Goal: Information Seeking & Learning: Find specific page/section

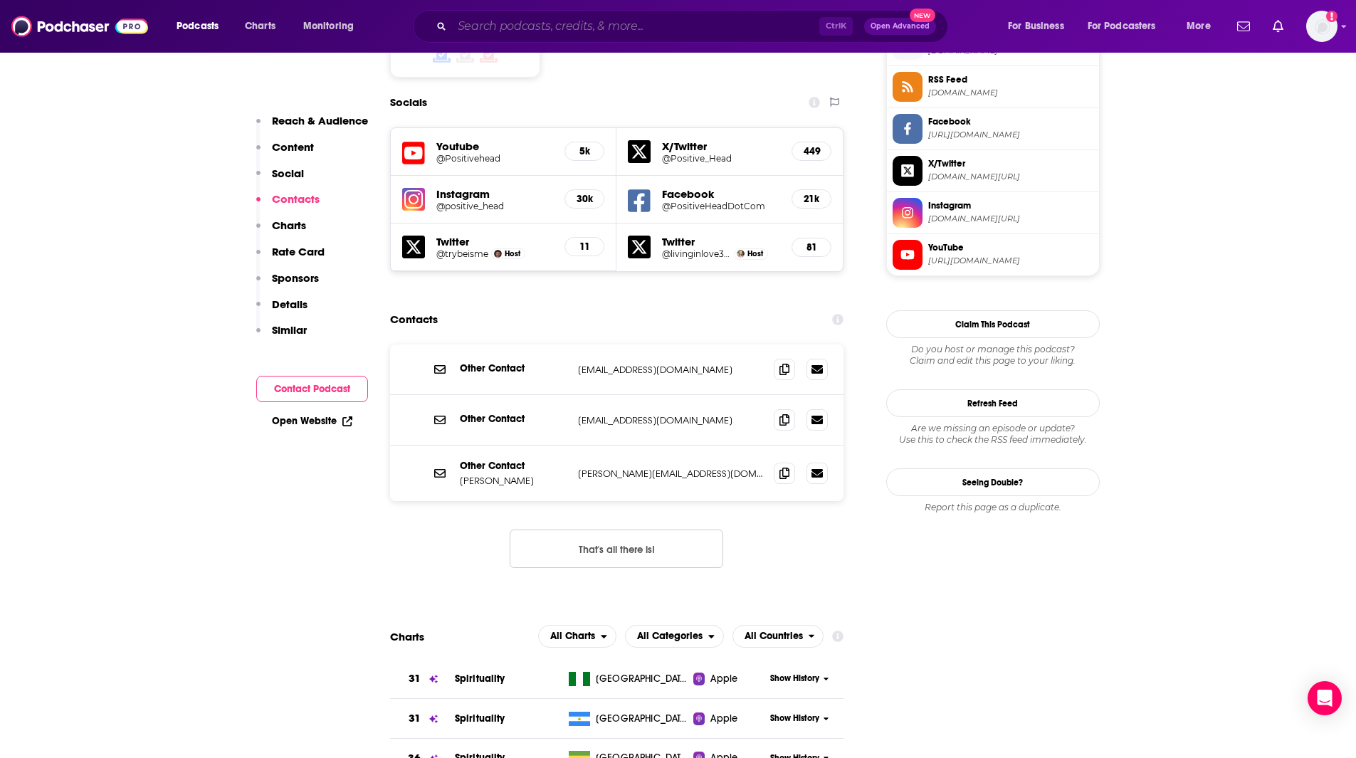
click at [527, 26] on input "Search podcasts, credits, & more..." at bounding box center [635, 26] width 367 height 23
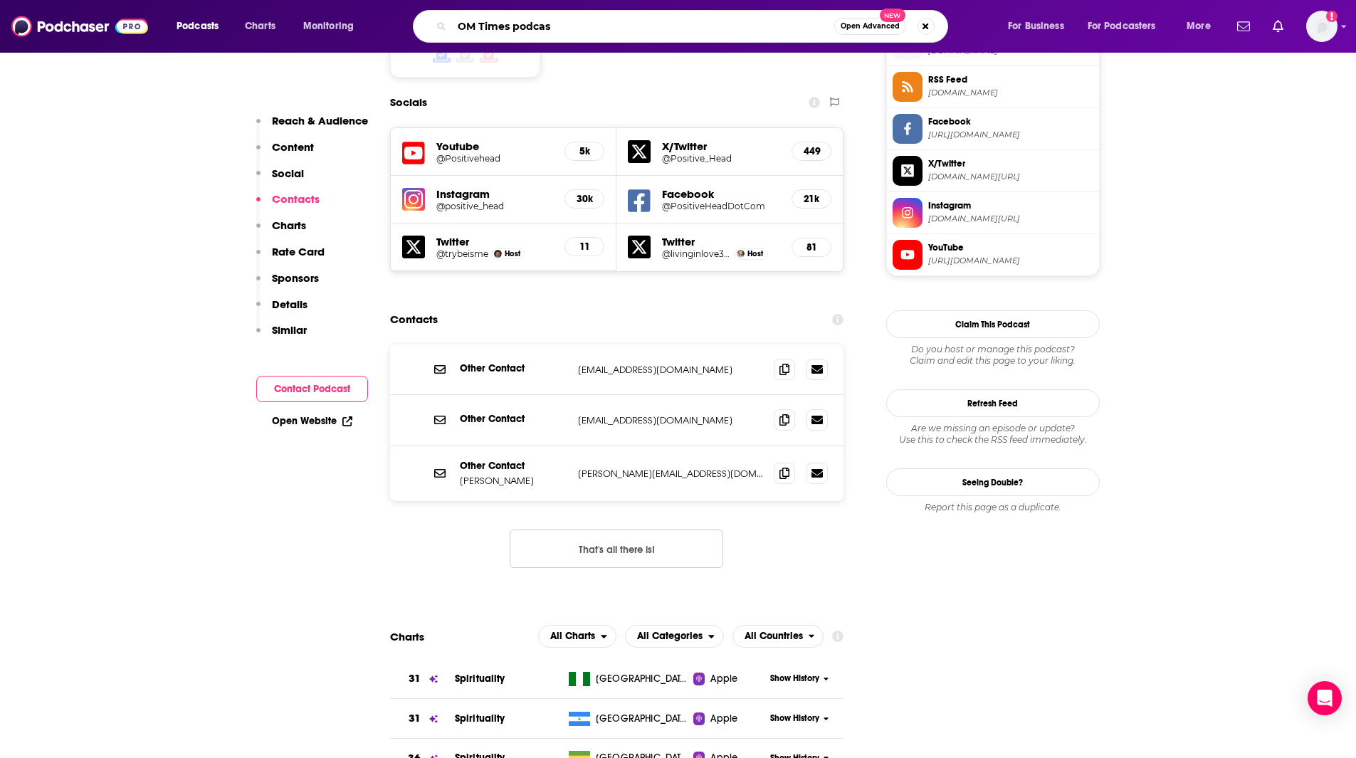
type input "OM Times podcast"
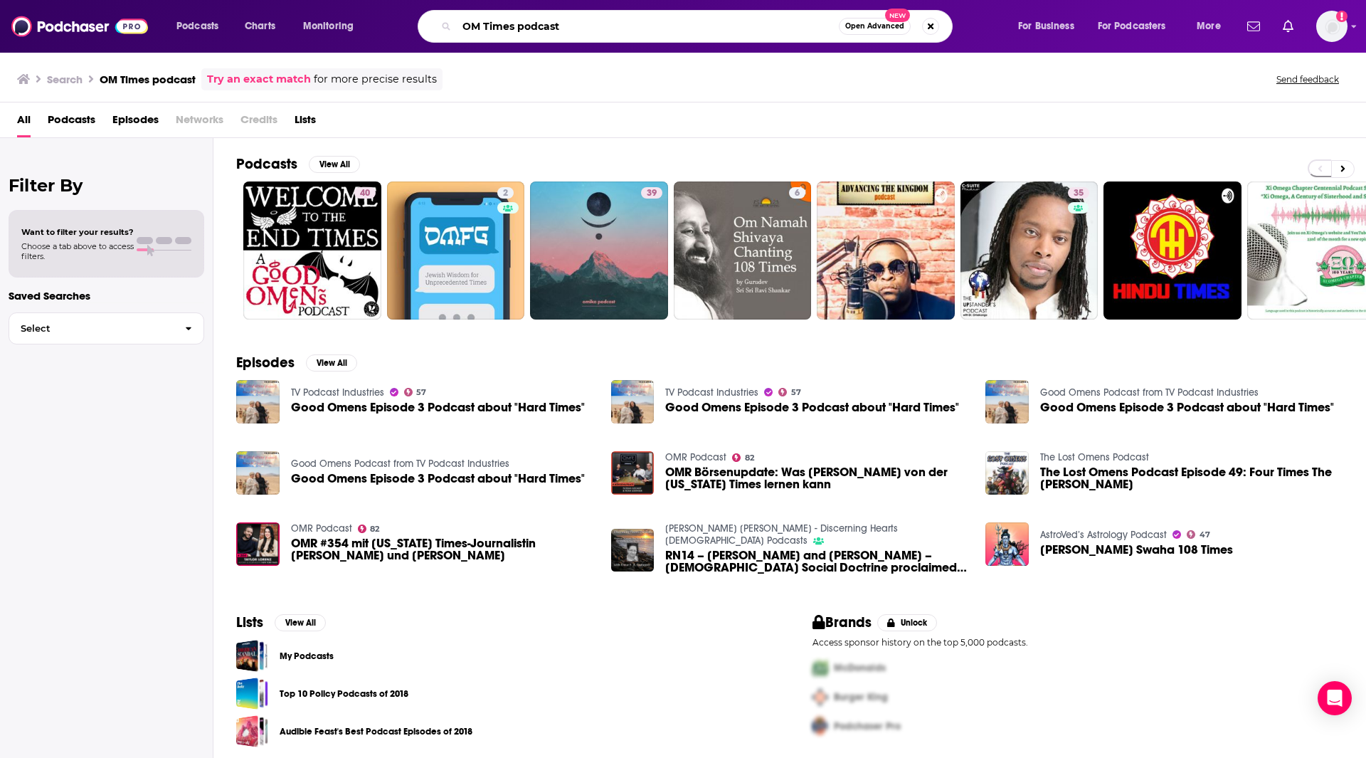
drag, startPoint x: 583, startPoint y: 25, endPoint x: 363, endPoint y: -1, distance: 221.5
click at [363, 0] on html "Podcasts Charts Monitoring OM Times podcast Open Advanced New For Business For …" at bounding box center [683, 379] width 1366 height 758
type input "The Dream Catcher podcast"
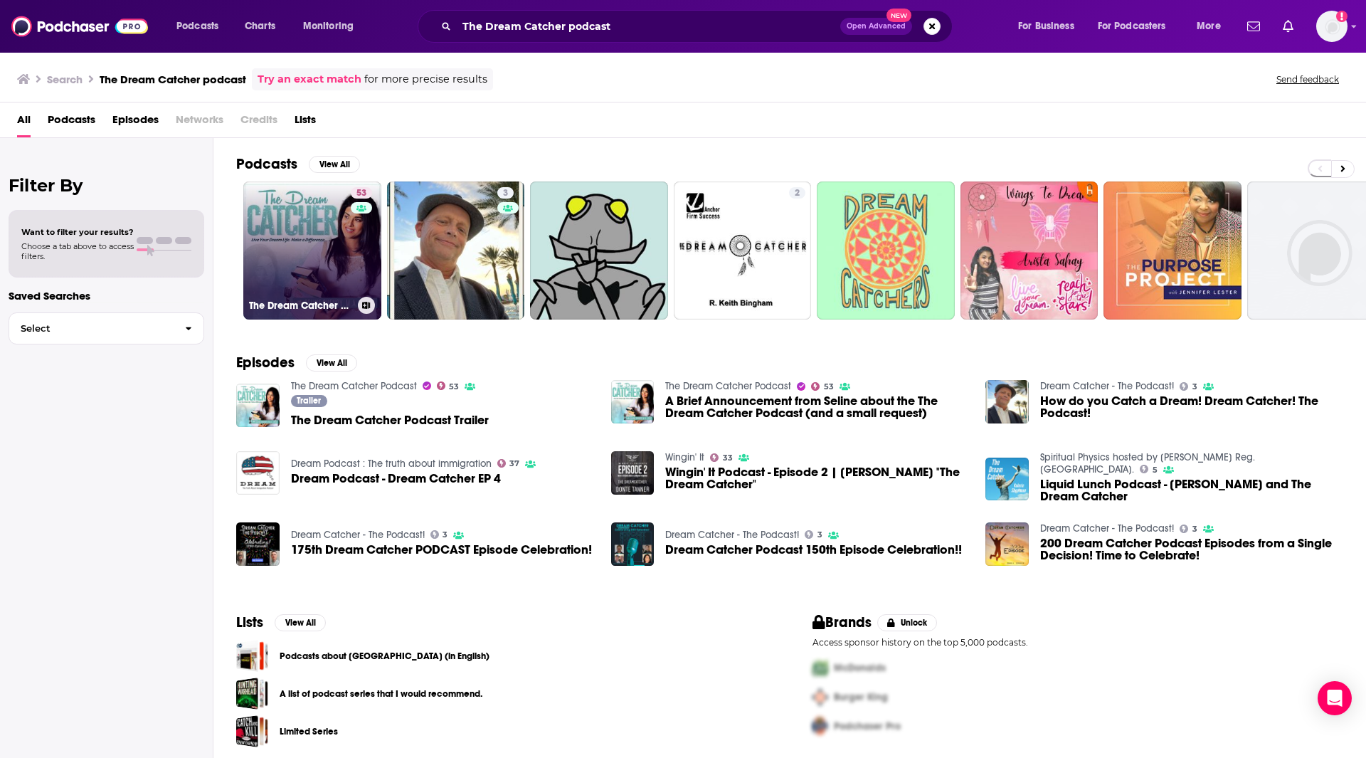
click at [330, 275] on link "53 The Dream Catcher Podcast" at bounding box center [312, 250] width 138 height 138
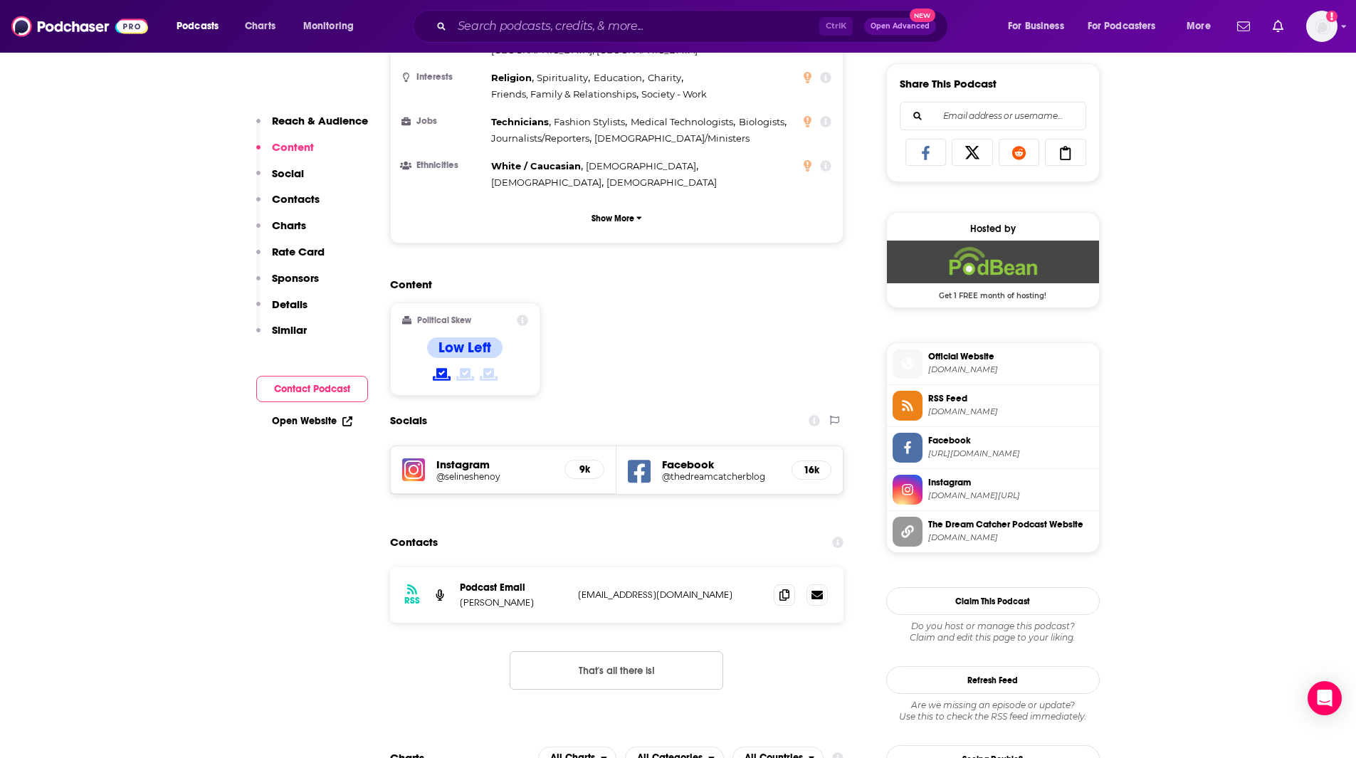
scroll to position [926, 0]
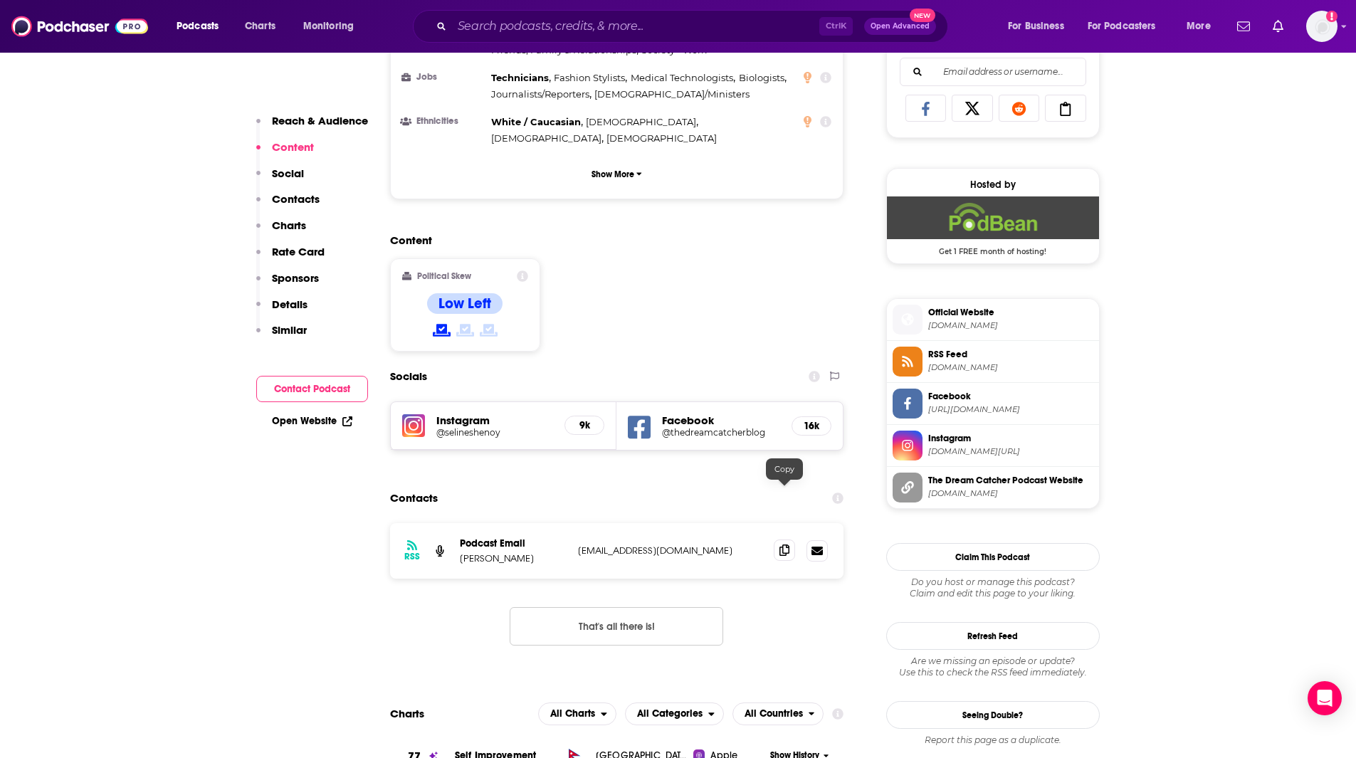
click at [784, 544] on icon at bounding box center [784, 549] width 10 height 11
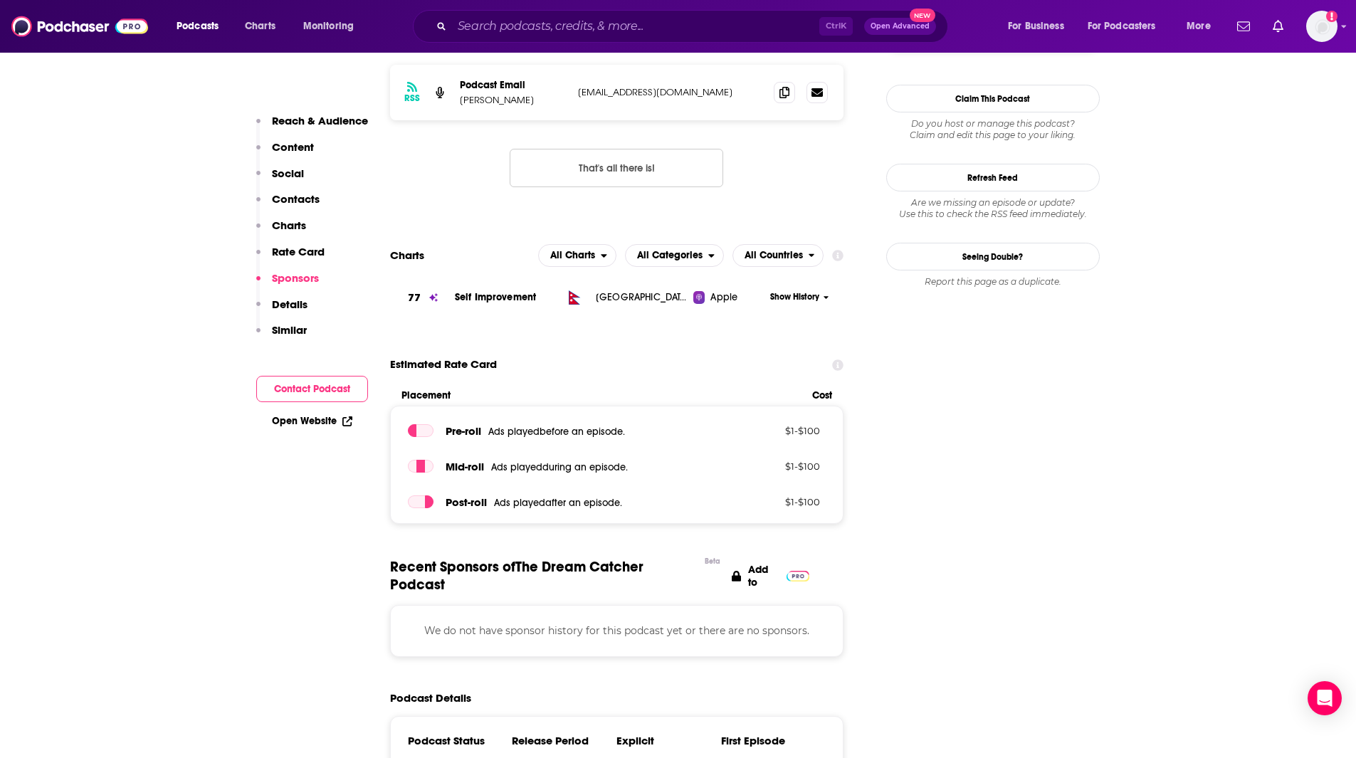
scroll to position [1705, 0]
